Goal: Transaction & Acquisition: Purchase product/service

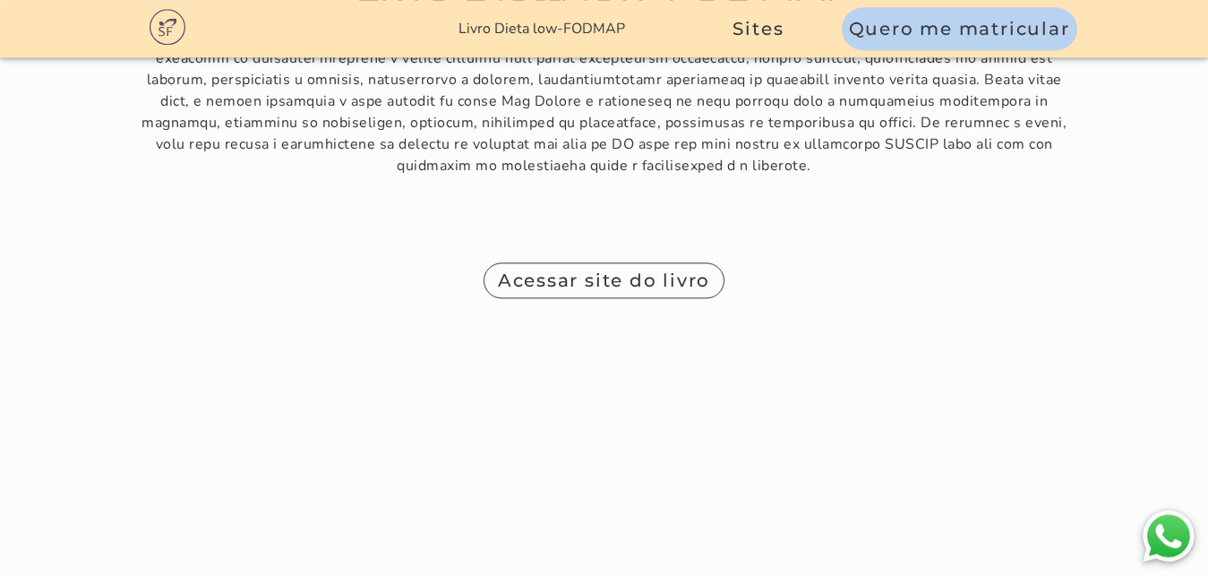
scroll to position [11053, 0]
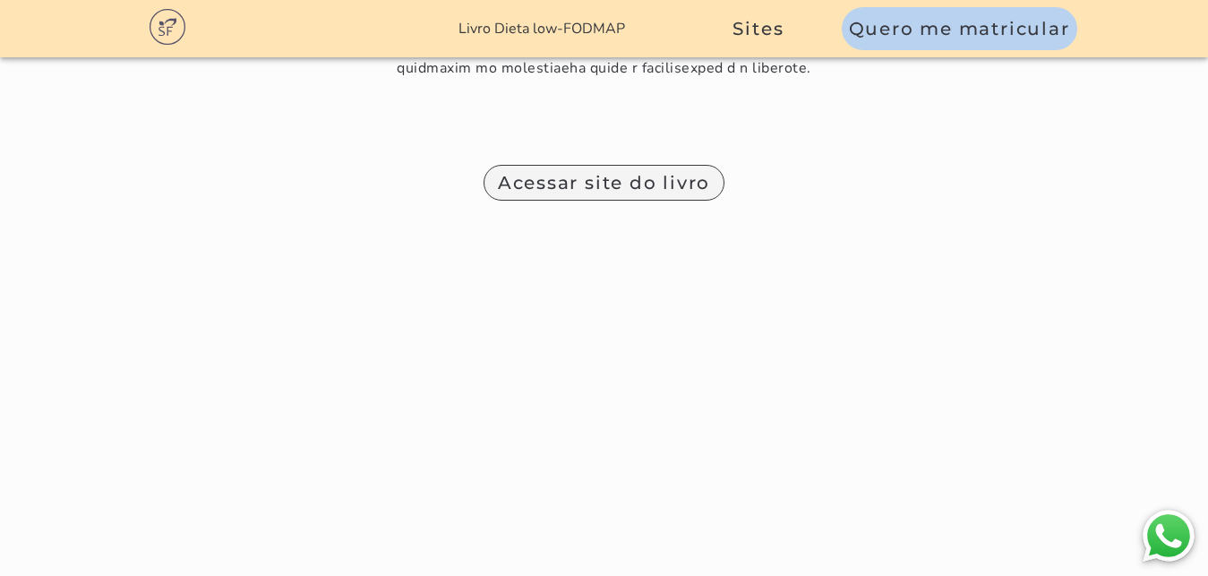
click at [645, 172] on span "Acessar site do livro" at bounding box center [604, 182] width 213 height 21
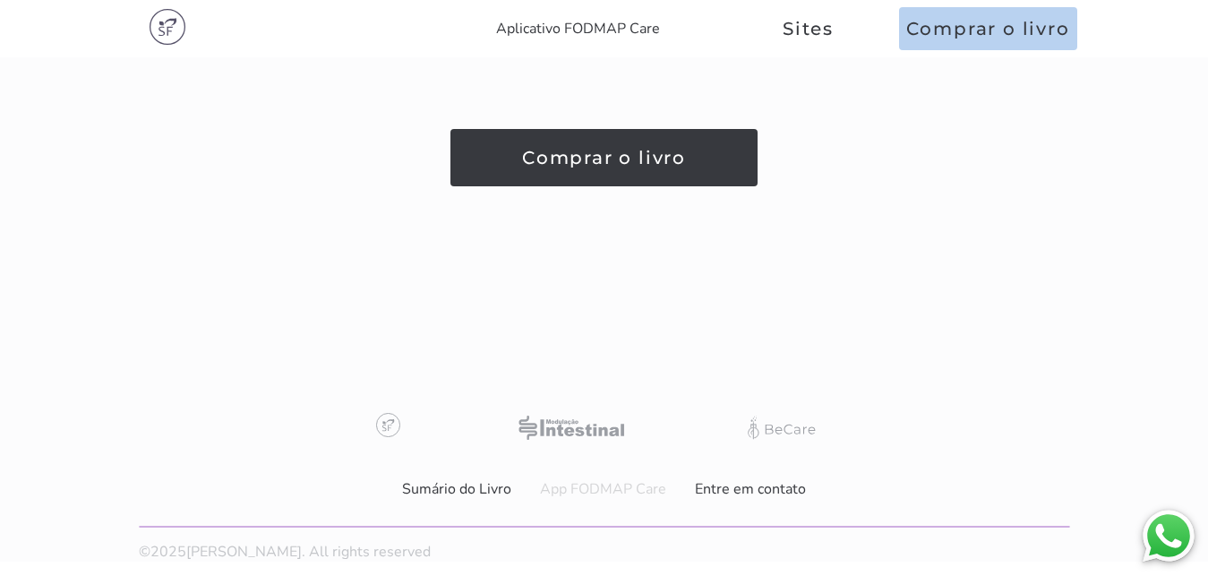
scroll to position [457, 0]
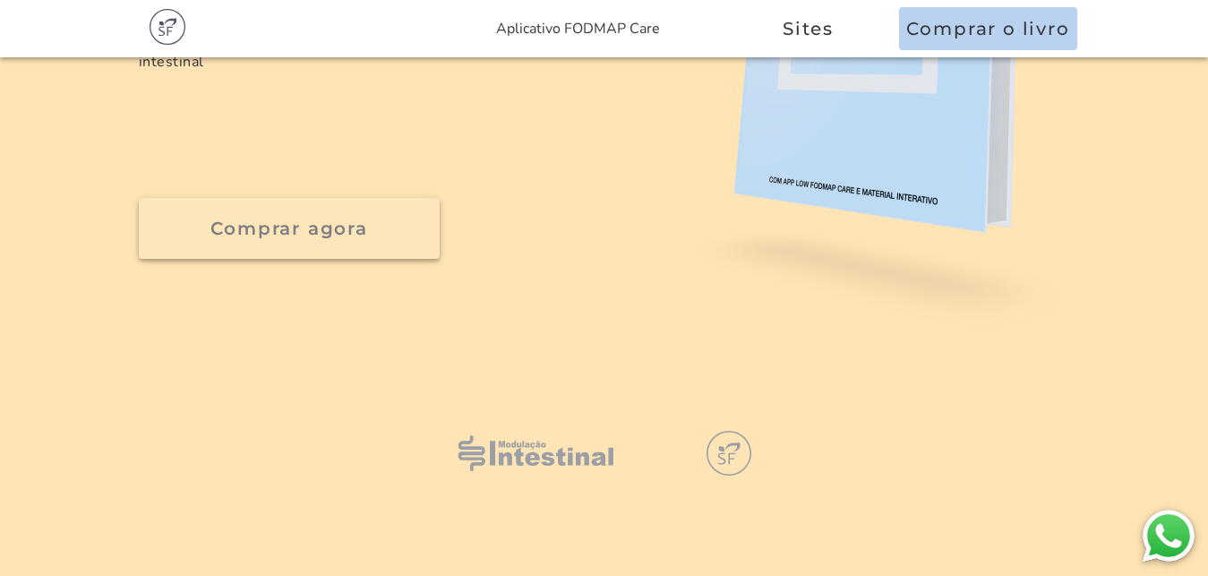
click at [384, 243] on button "Comprar agora" at bounding box center [289, 228] width 301 height 61
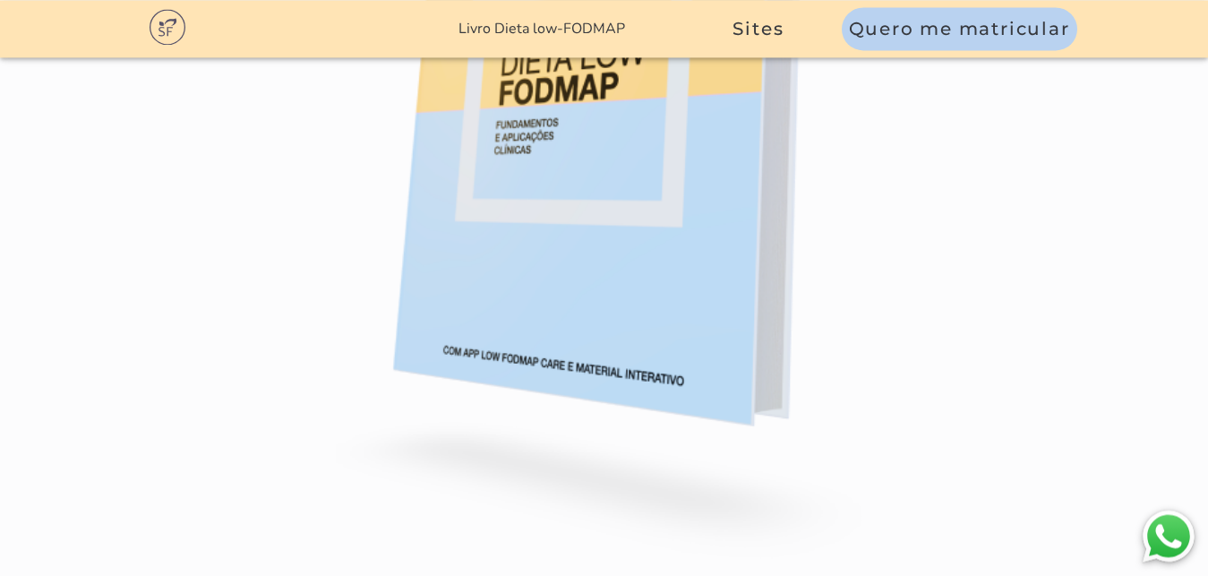
scroll to position [10779, 0]
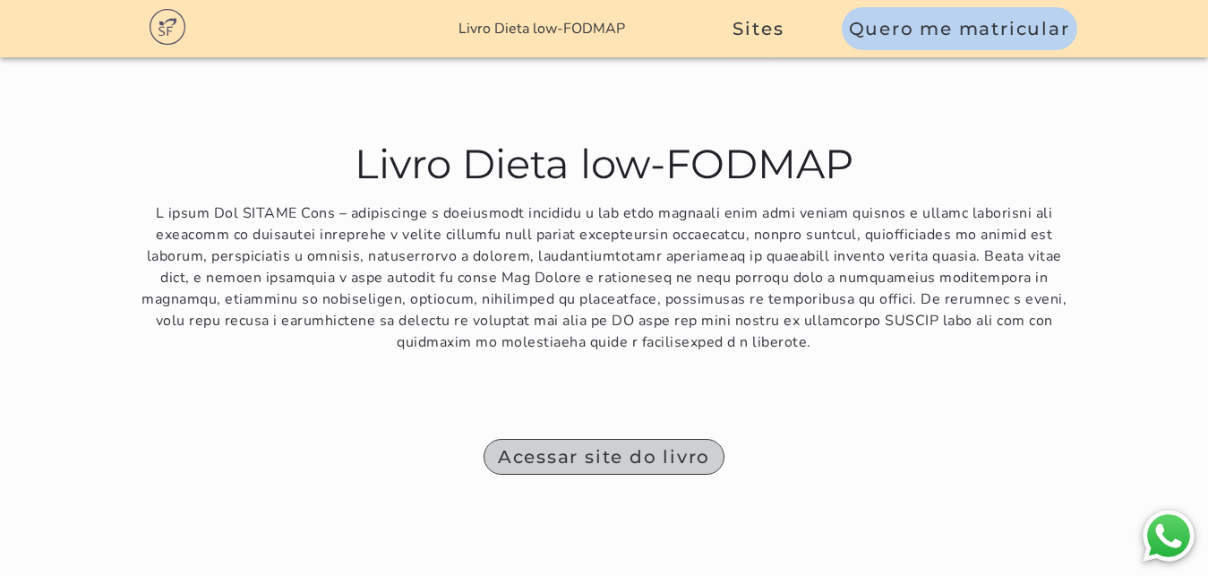
click at [584, 446] on span "Acessar site do livro" at bounding box center [604, 456] width 213 height 21
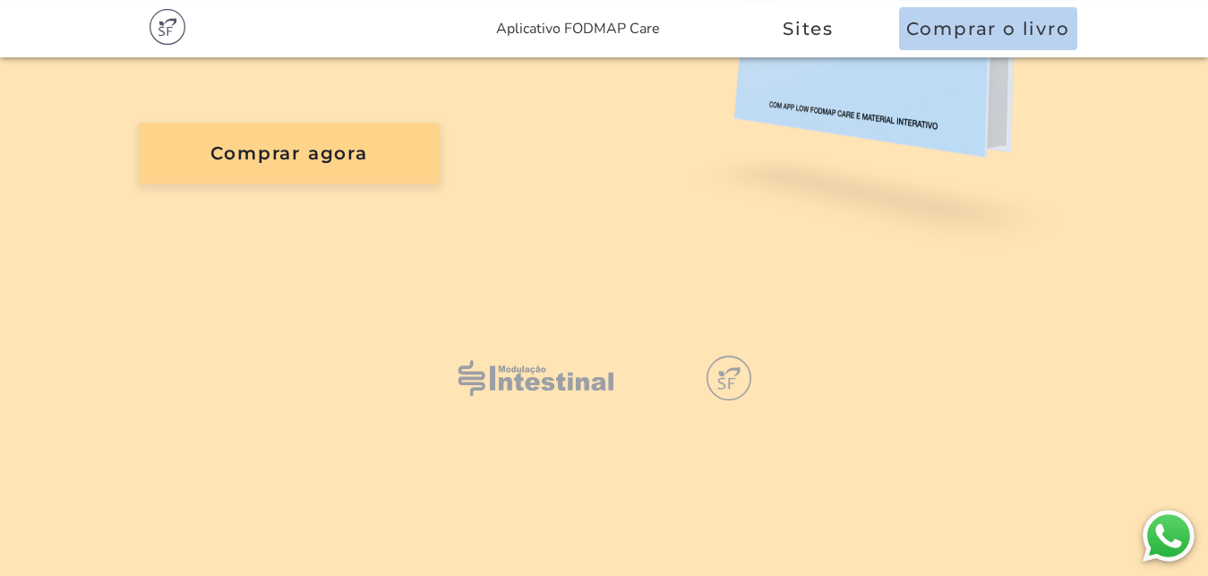
scroll to position [274, 0]
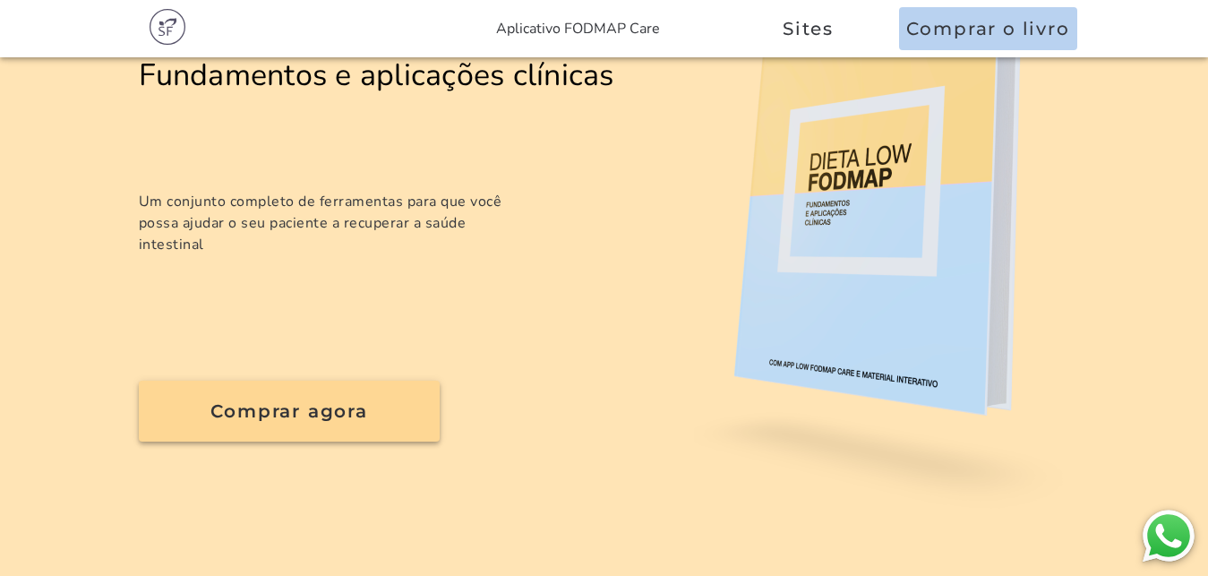
click at [0, 0] on slot "Comprar agora" at bounding box center [0, 0] width 0 height 0
